Goal: Information Seeking & Learning: Learn about a topic

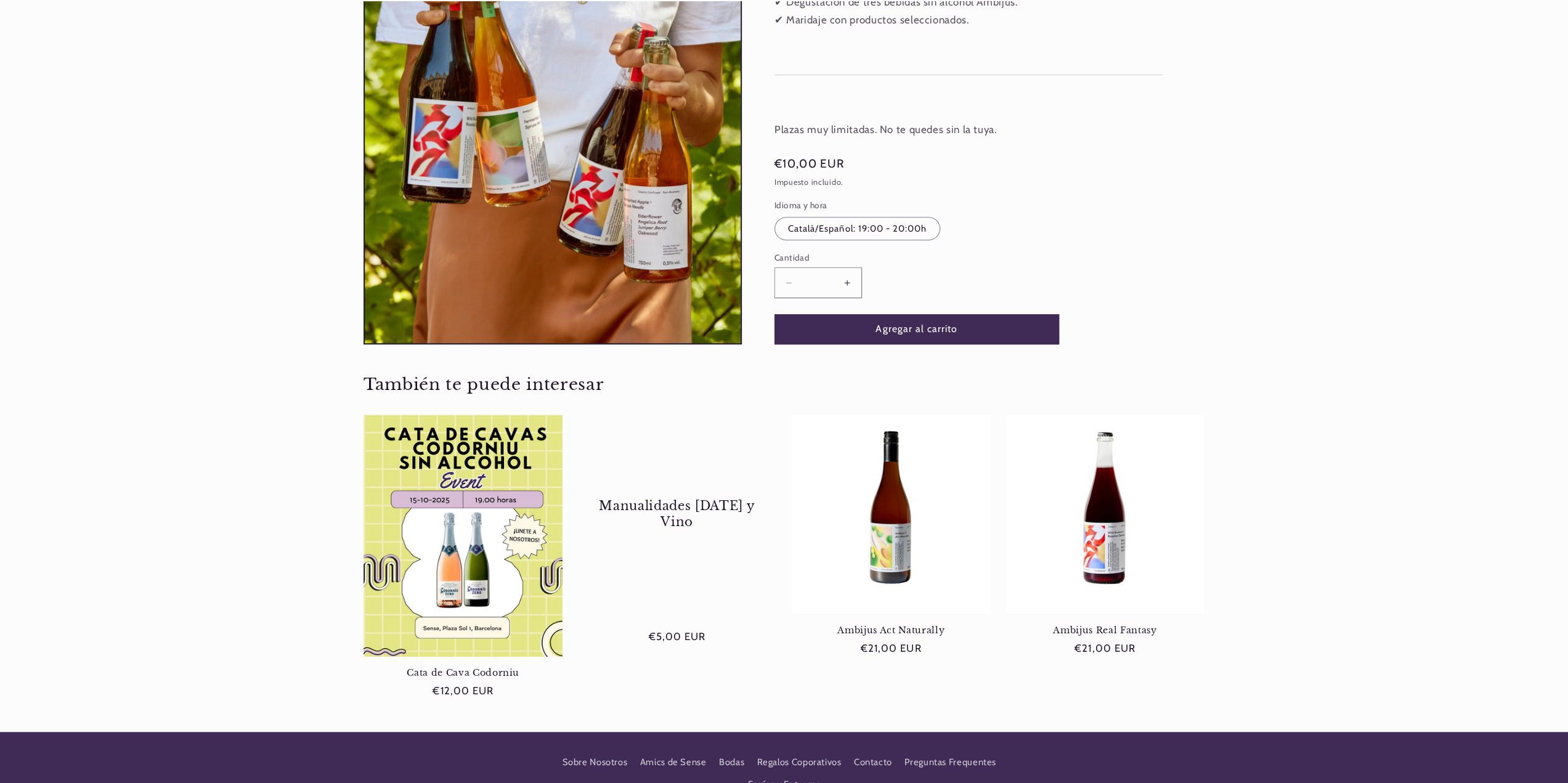
scroll to position [678, 0]
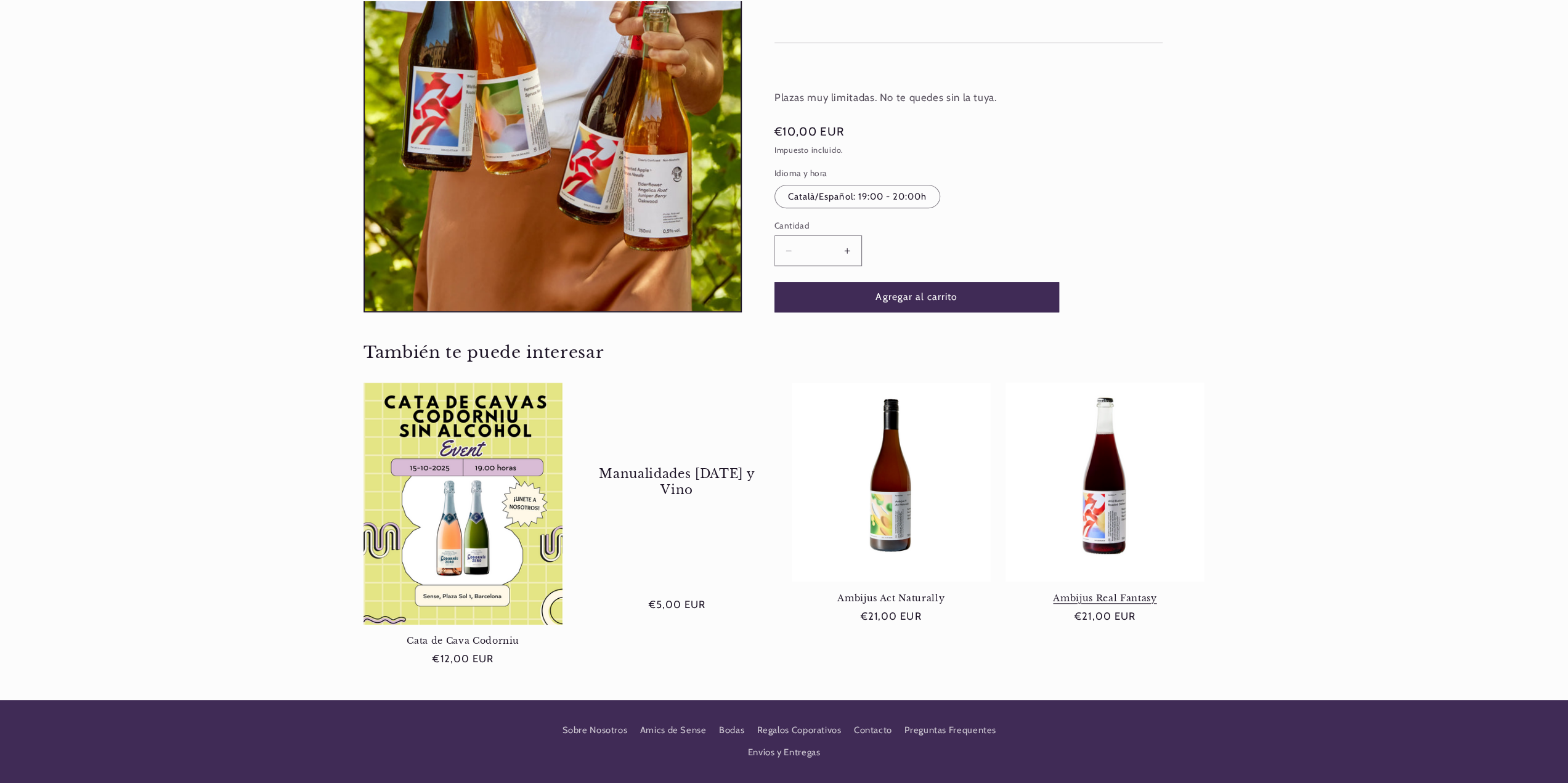
click at [1110, 593] on link "Ambijus Real Fantasy" at bounding box center [1105, 598] width 199 height 11
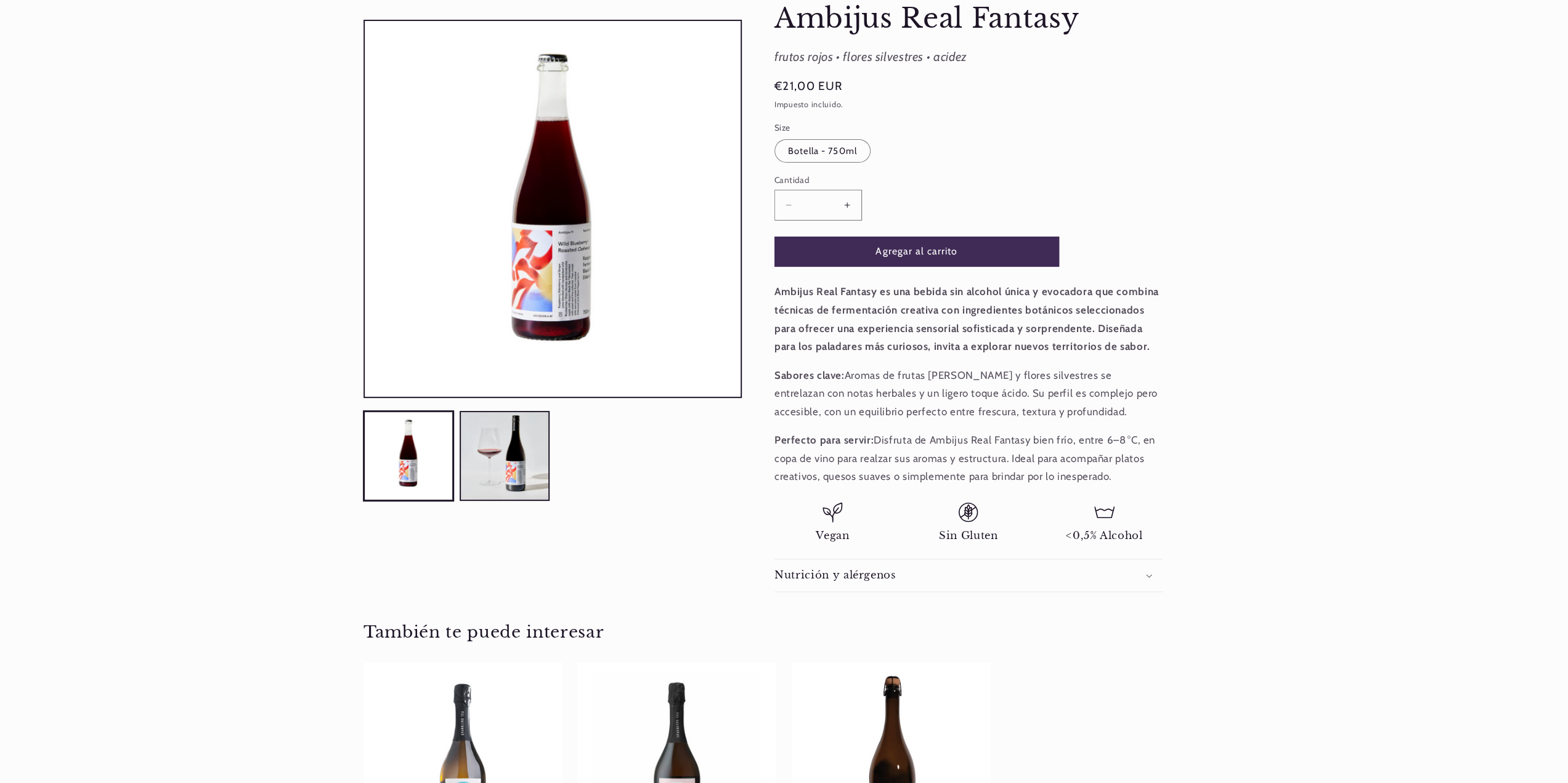
scroll to position [0, 820]
click at [818, 573] on h2 "Nutrición y alérgenos" at bounding box center [834, 575] width 121 height 13
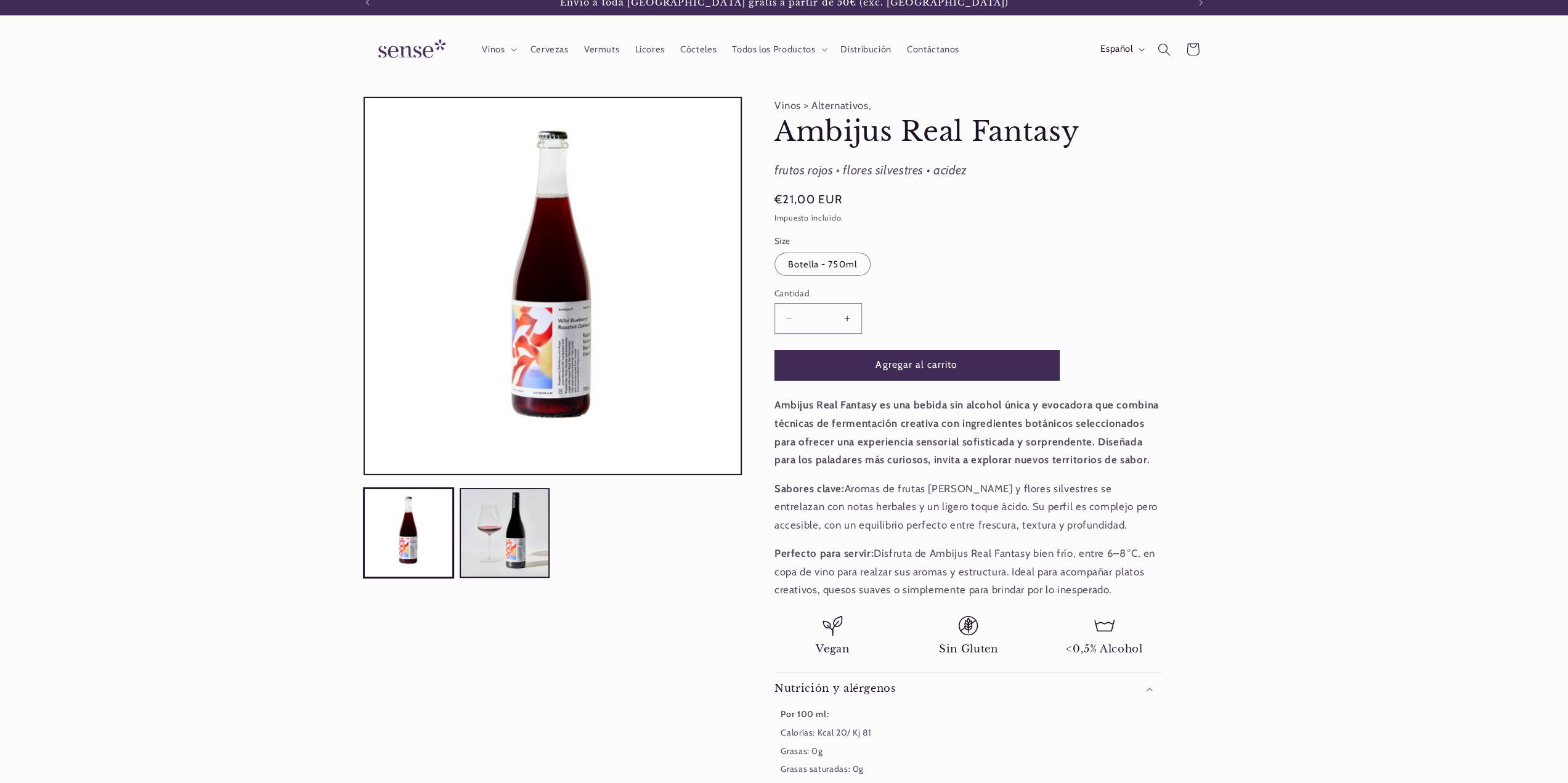
scroll to position [0, 0]
